Goal: Transaction & Acquisition: Download file/media

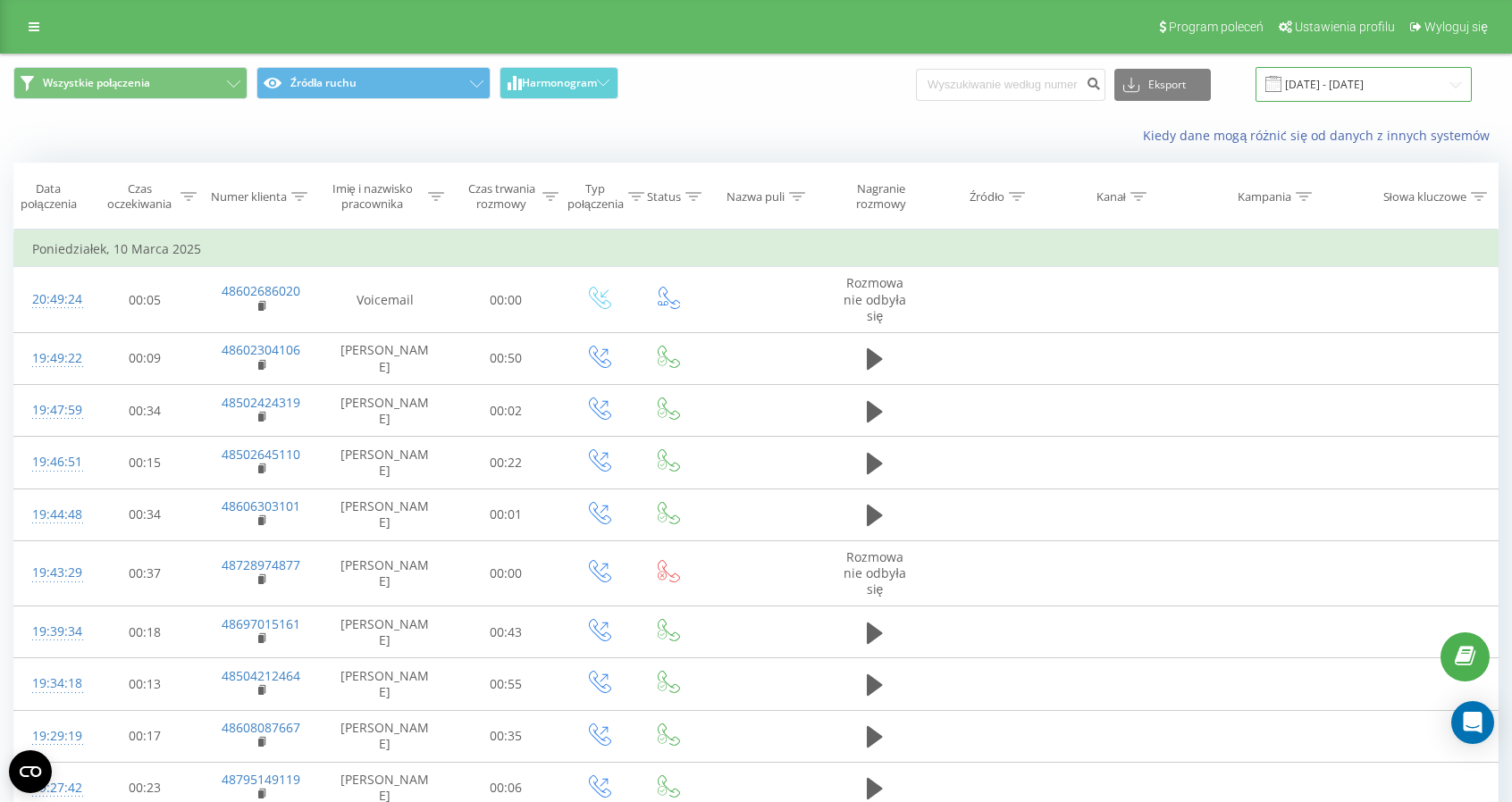
click at [1328, 94] on input "10.03.2025 - 10.03.2025" at bounding box center [1363, 84] width 216 height 35
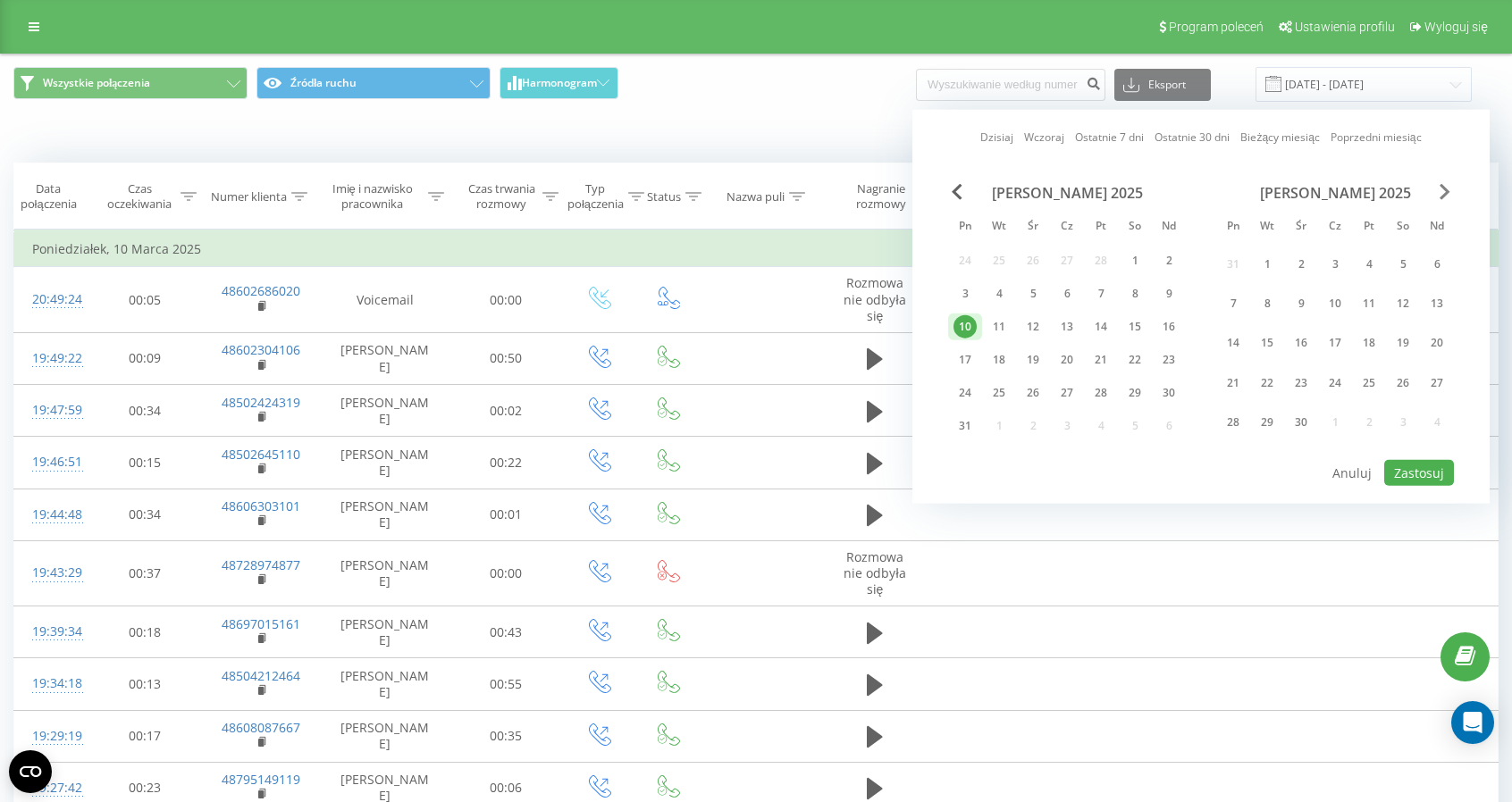
click at [1441, 194] on span "Next Month" at bounding box center [1445, 192] width 11 height 16
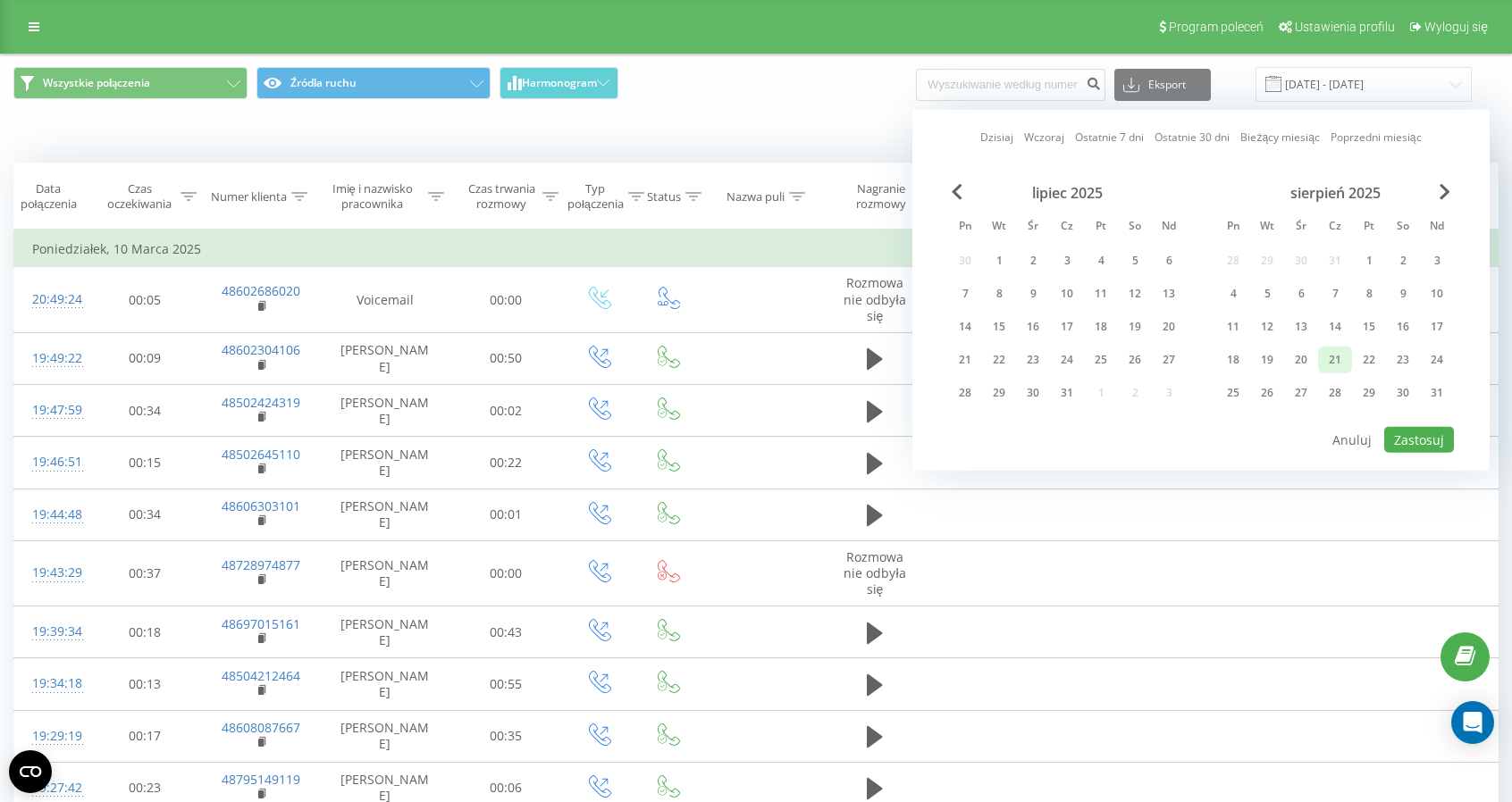
click at [1331, 359] on div "21" at bounding box center [1334, 359] width 23 height 23
click at [1405, 437] on button "Zastosuj" at bounding box center [1419, 440] width 69 height 26
type input "21.08.2025 - 21.08.2025"
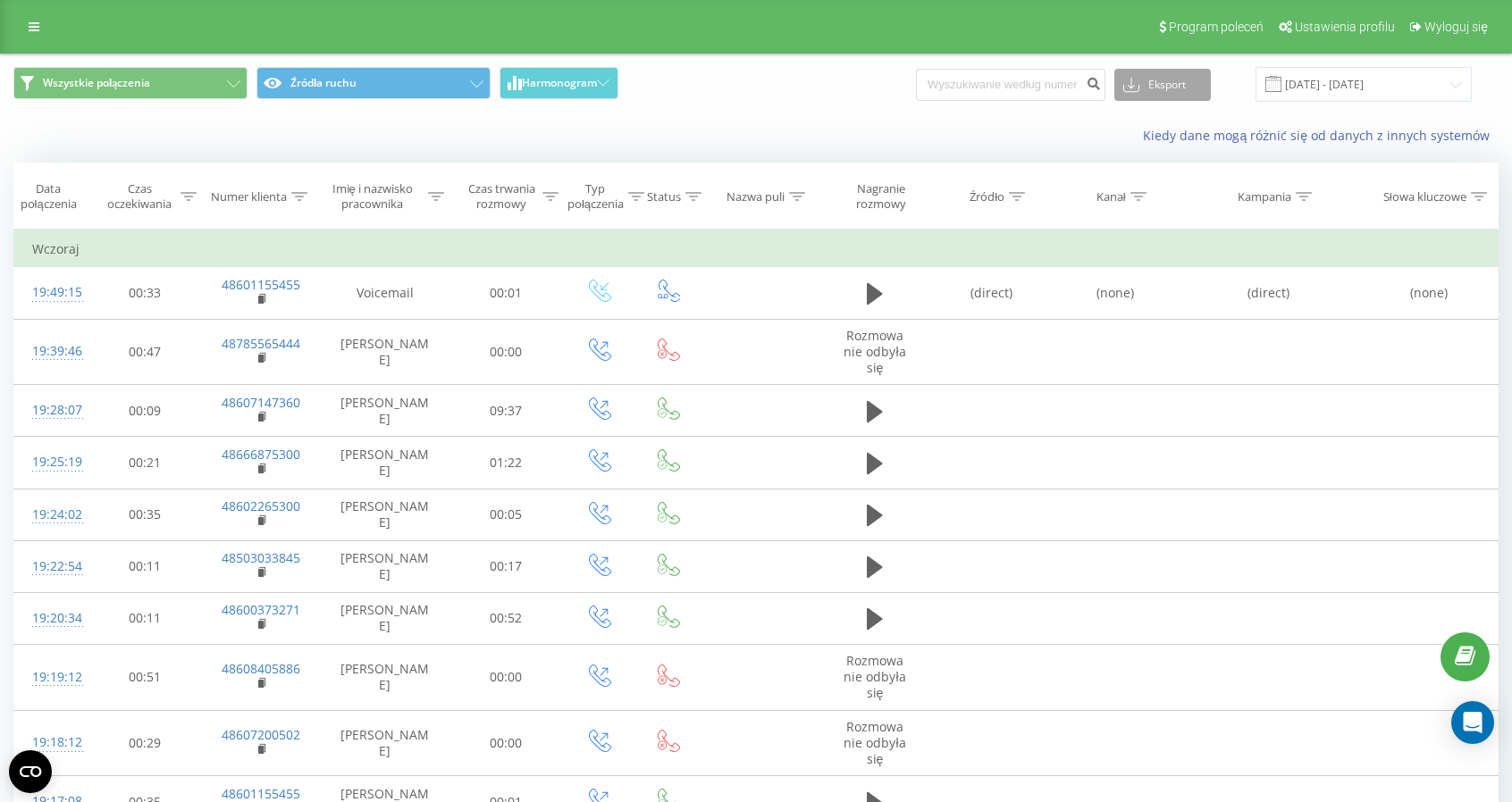
click at [1181, 83] on button "Eksport" at bounding box center [1162, 84] width 96 height 32
click at [1151, 113] on span ".csv" at bounding box center [1140, 117] width 23 height 17
